Goal: Task Accomplishment & Management: Use online tool/utility

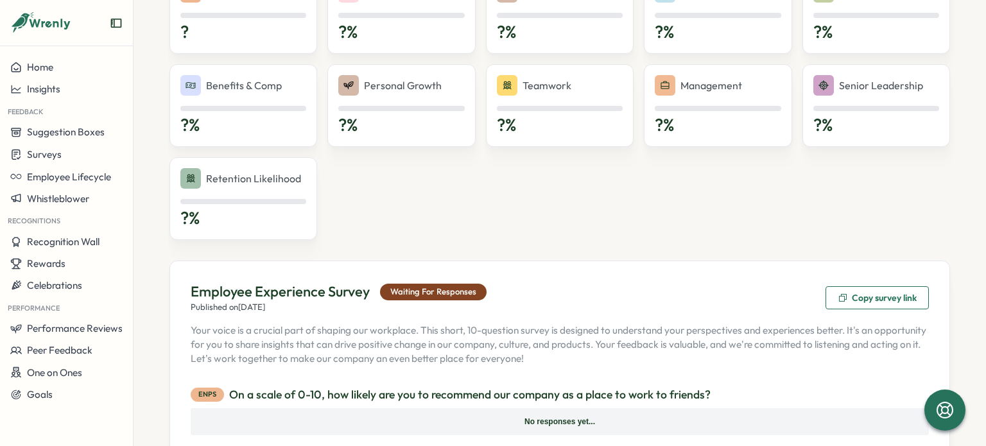
scroll to position [449, 0]
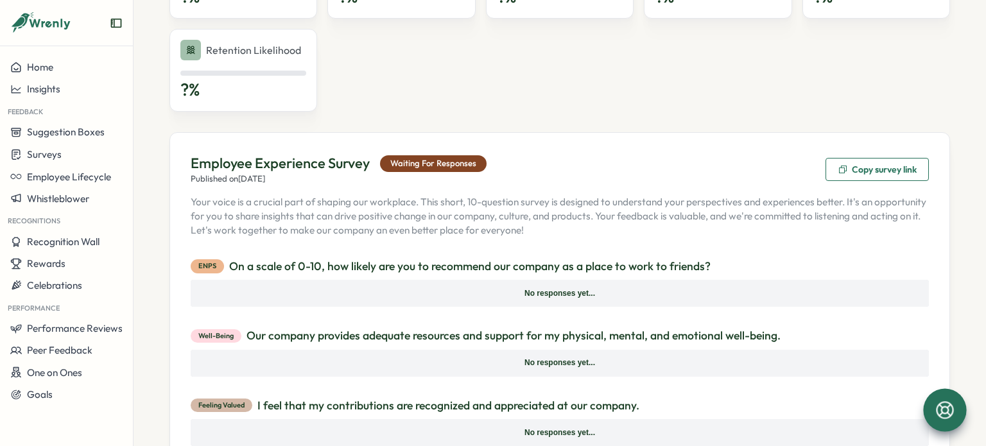
click at [950, 418] on icon at bounding box center [945, 410] width 22 height 22
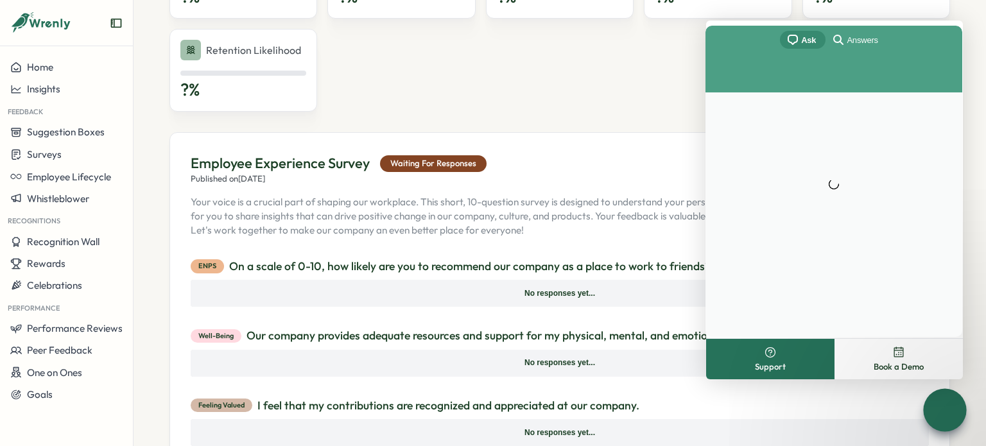
scroll to position [0, 0]
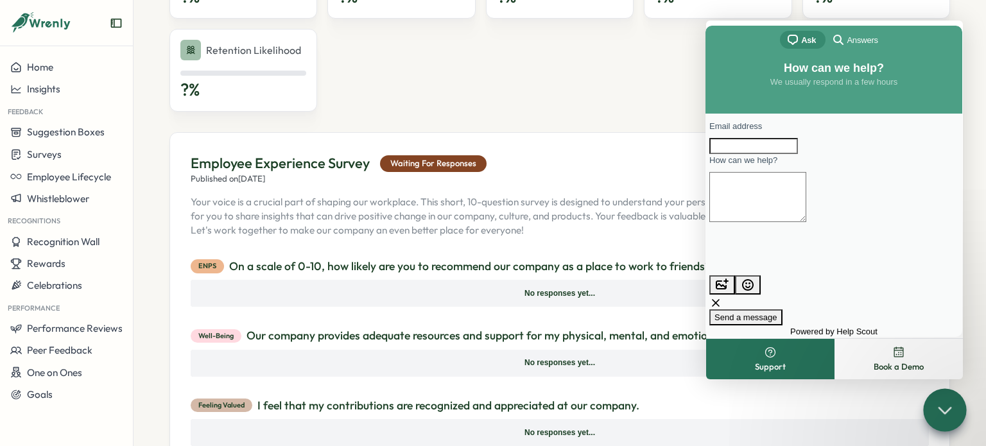
drag, startPoint x: 462, startPoint y: 300, endPoint x: 474, endPoint y: 256, distance: 45.9
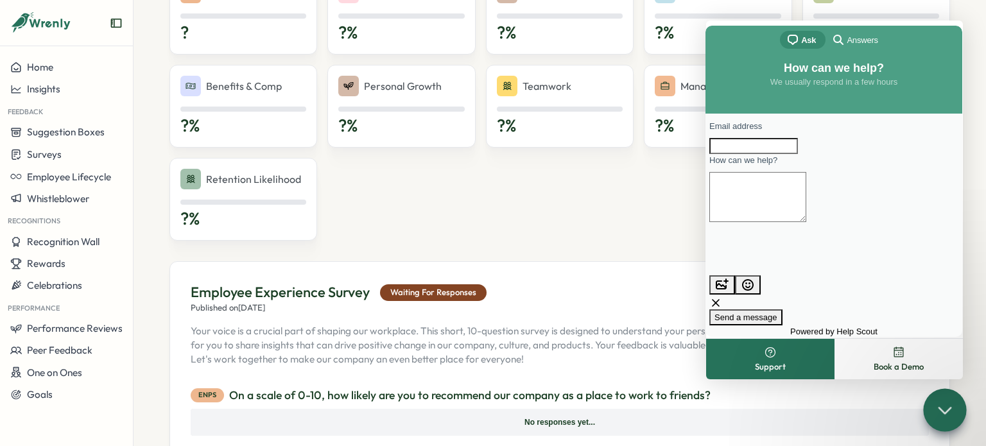
click at [517, 192] on div "eNPS ? Well-being ? % Feeling Valued ? % DEIB ? % Engagement ? % Benefits & Com…" at bounding box center [559, 107] width 781 height 270
click at [937, 410] on icon at bounding box center [944, 410] width 19 height 19
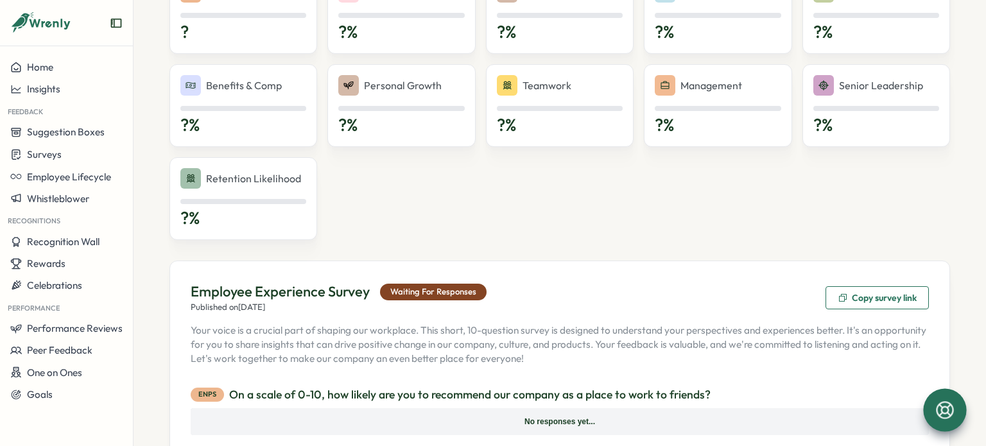
scroll to position [0, 0]
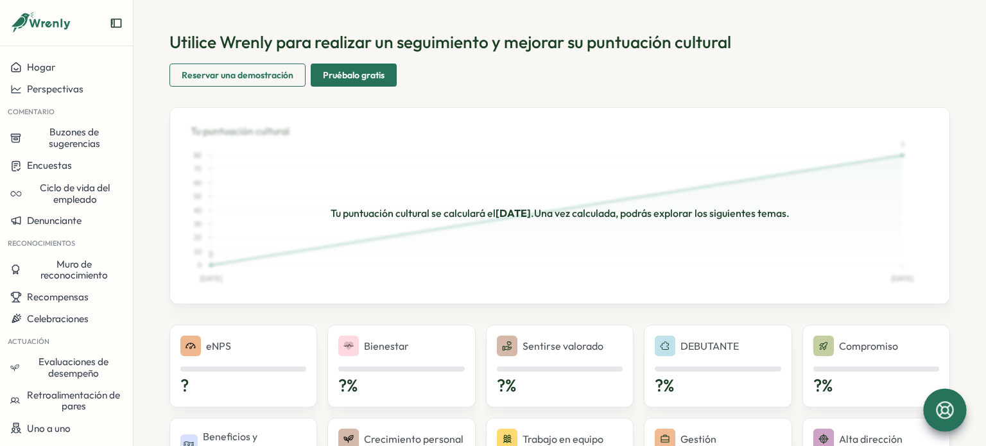
click at [942, 192] on div "Tu puntuación cultural se calculará el [DATE] . Una vez calculada, podrás explo…" at bounding box center [559, 205] width 781 height 197
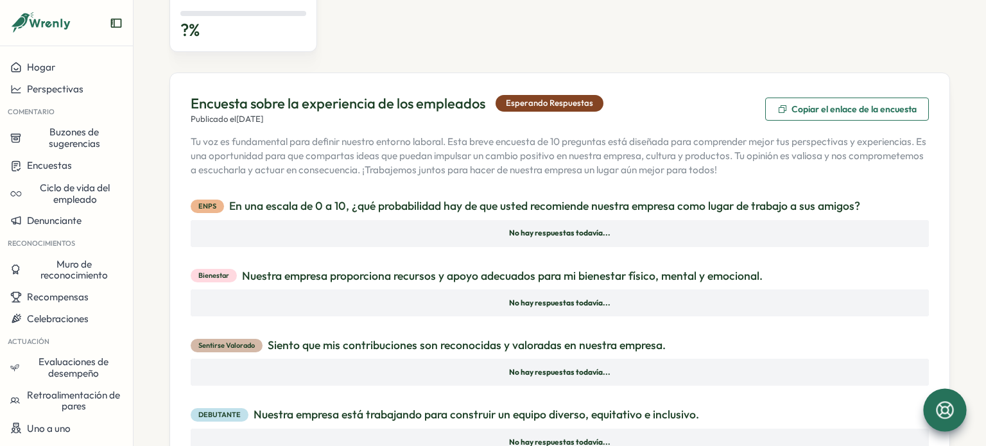
scroll to position [501, 0]
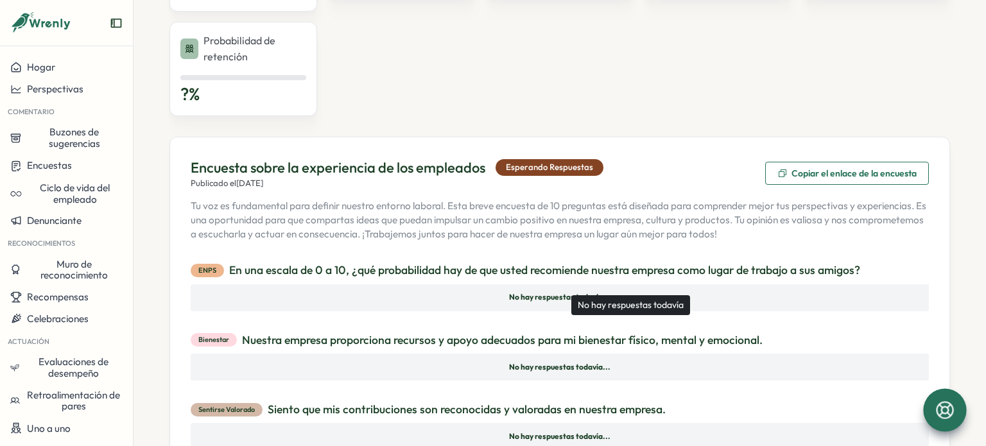
click at [565, 306] on div "No hay respuestas todavía..." at bounding box center [560, 297] width 738 height 27
click at [565, 299] on font "No hay respuestas todavía..." at bounding box center [559, 297] width 101 height 10
click at [301, 270] on font "En una escala de 0 a 10, ¿qué probabilidad hay de que usted recomiende nuestra …" at bounding box center [544, 270] width 631 height 15
click at [792, 175] on font "Copiar el enlace de la encuesta" at bounding box center [854, 174] width 125 height 12
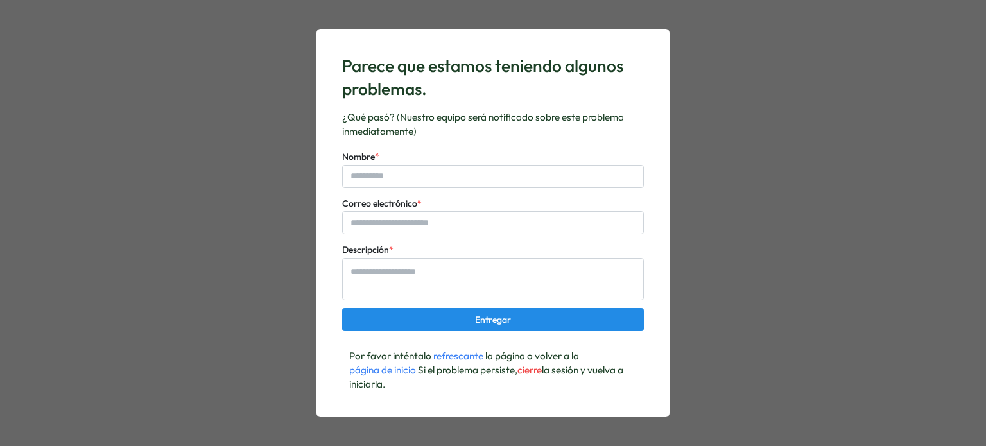
click at [790, 175] on div "Parece que estamos teniendo algunos problemas. ¿Qué pasó? (Nuestro equipo será …" at bounding box center [493, 223] width 986 height 446
click at [532, 371] on font "cierre" at bounding box center [529, 370] width 24 height 12
